Goal: Transaction & Acquisition: Purchase product/service

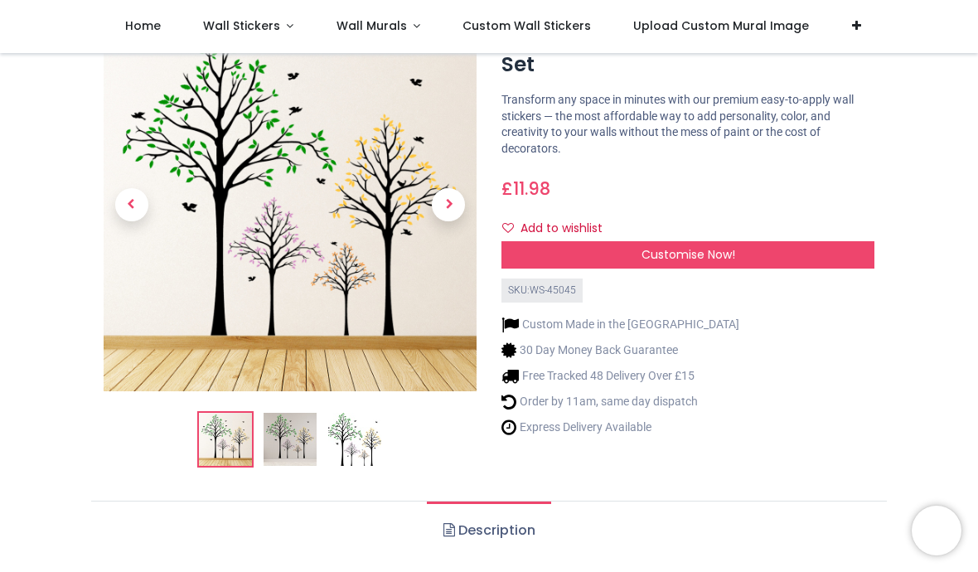
scroll to position [85, 0]
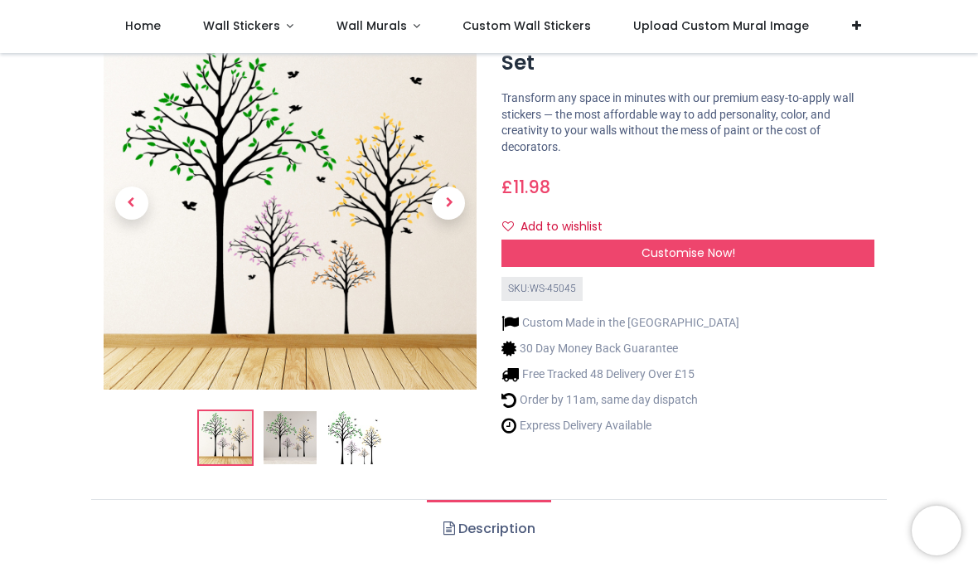
click at [361, 457] on img at bounding box center [354, 437] width 53 height 53
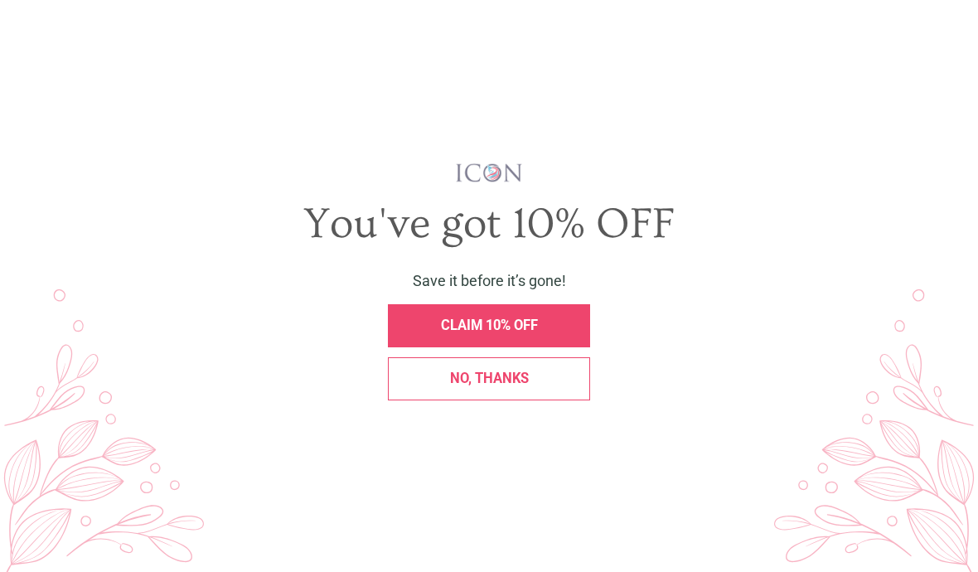
scroll to position [0, 0]
click at [537, 401] on div "No, thanks" at bounding box center [489, 379] width 202 height 44
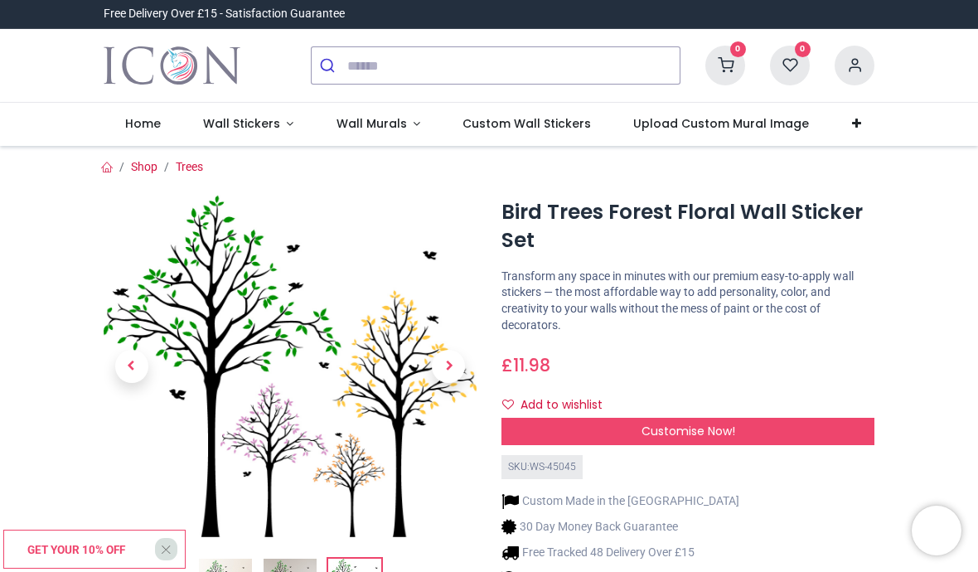
click at [445, 372] on span "Next" at bounding box center [448, 366] width 33 height 33
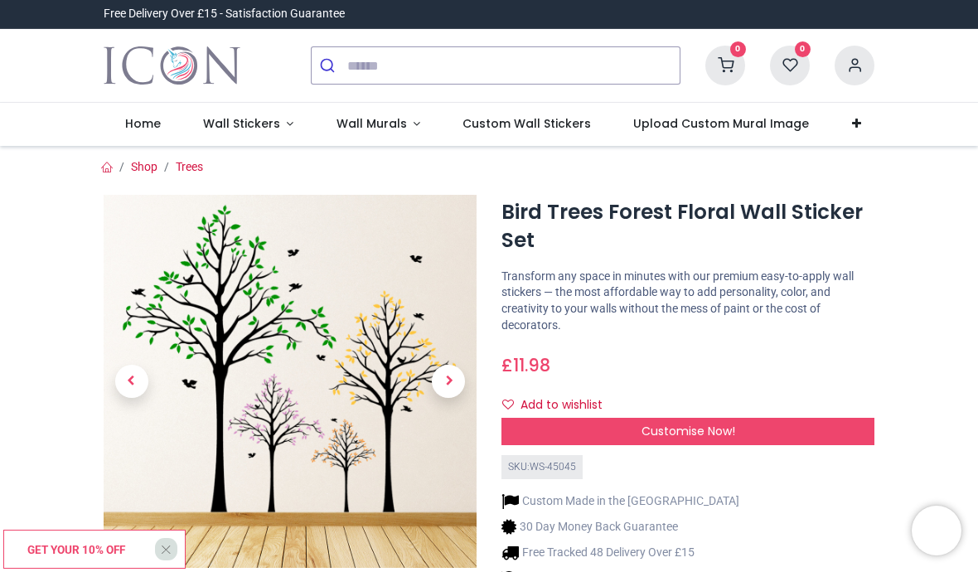
click at [454, 382] on span "Next" at bounding box center [448, 381] width 33 height 33
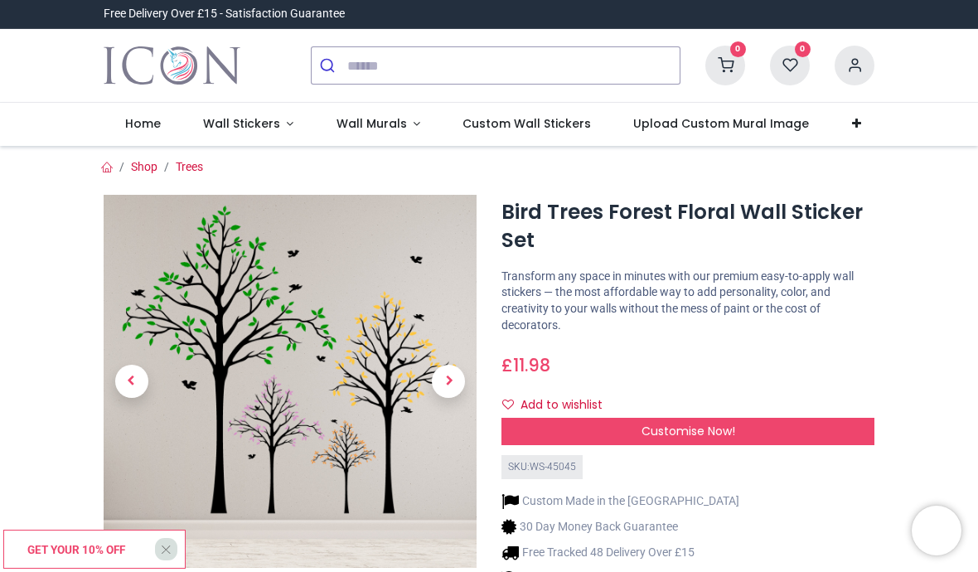
click at [453, 383] on span "Next" at bounding box center [448, 381] width 33 height 33
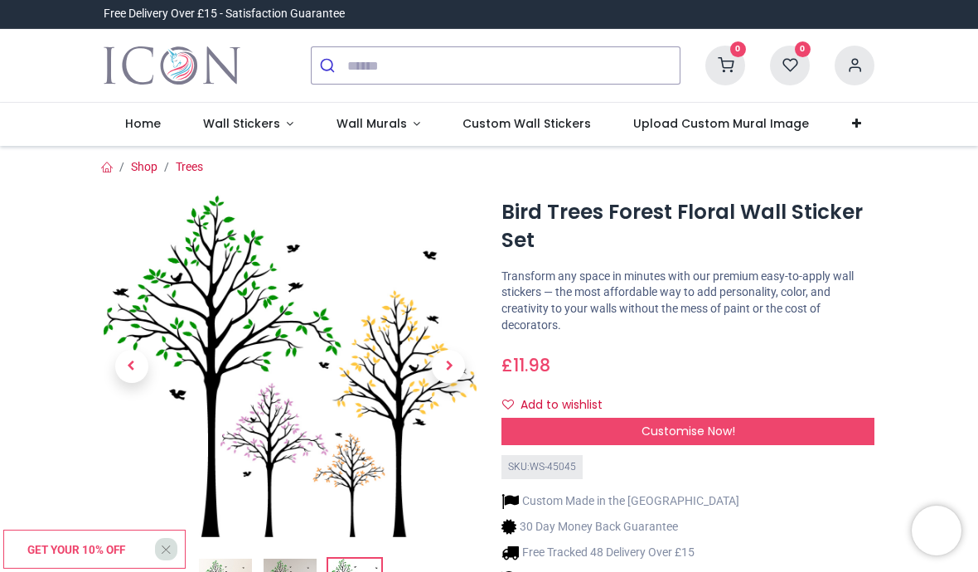
click at [691, 207] on h1 "Bird Trees Forest Floral Wall Sticker Set" at bounding box center [687, 226] width 373 height 57
click at [749, 223] on h1 "Bird Trees Forest Floral Wall Sticker Set" at bounding box center [687, 226] width 373 height 57
click at [452, 367] on span "Next" at bounding box center [448, 366] width 33 height 33
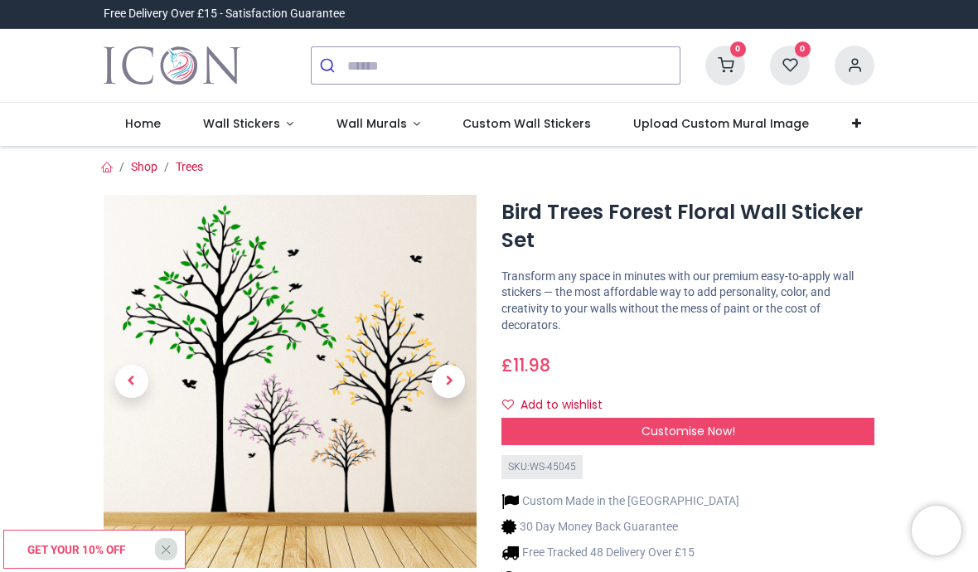
click at [449, 378] on span "Next" at bounding box center [448, 381] width 33 height 33
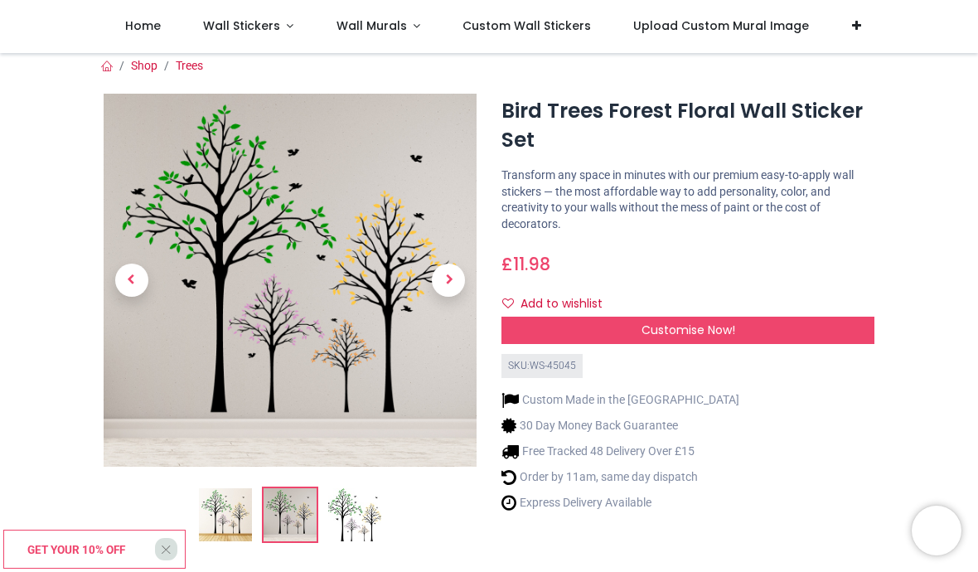
scroll to position [6, 0]
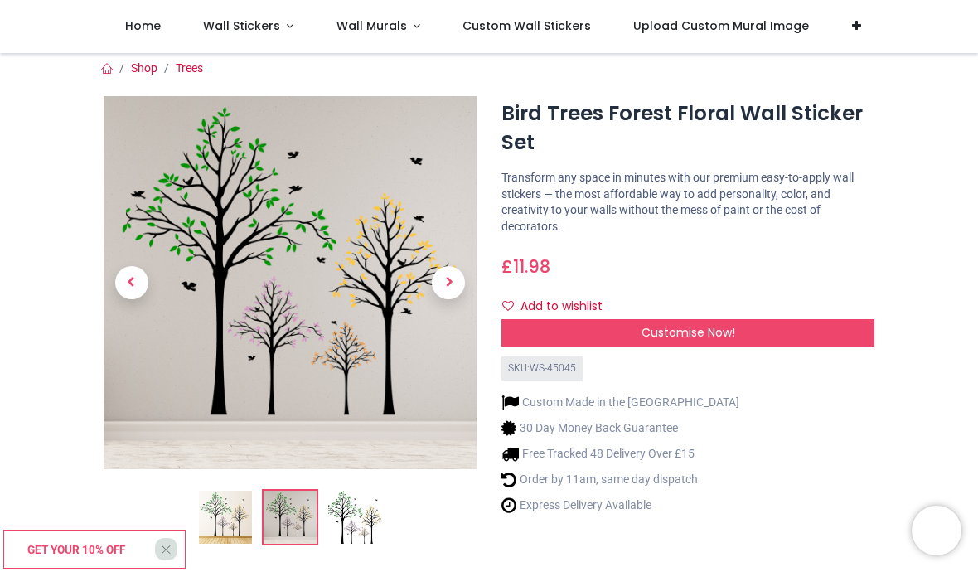
click at [312, 292] on img at bounding box center [290, 282] width 373 height 373
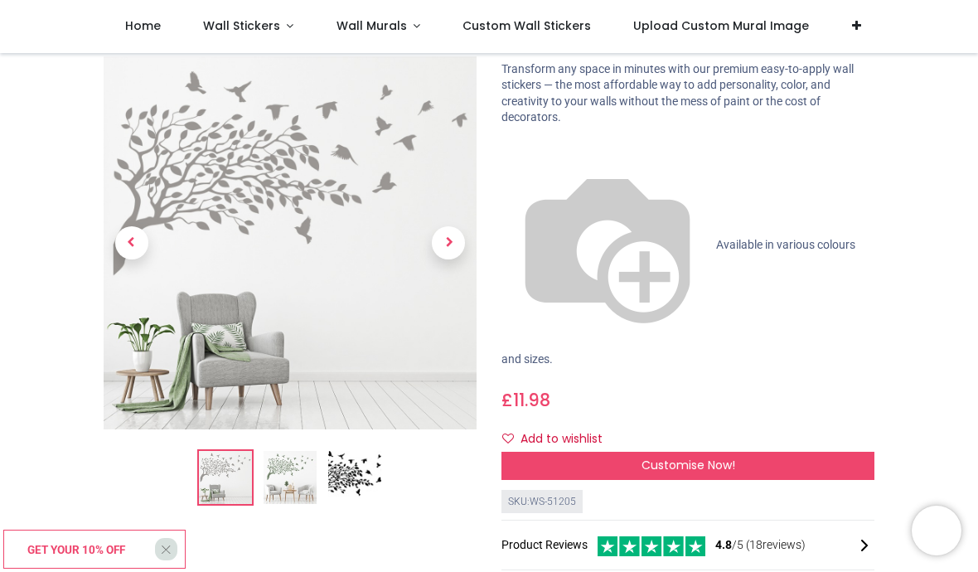
scroll to position [88, 0]
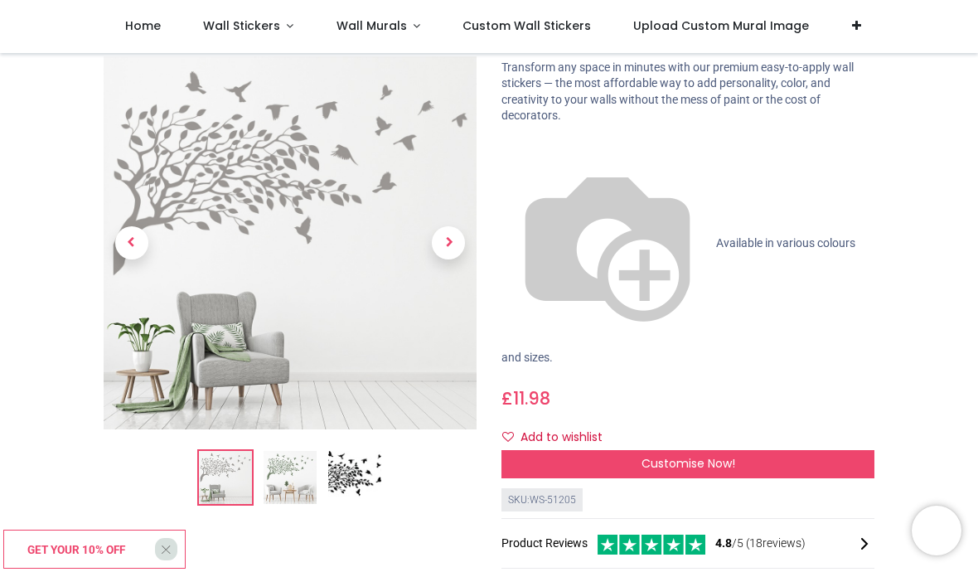
click at [781, 450] on div "Customise Now!" at bounding box center [687, 464] width 373 height 28
